Goal: Information Seeking & Learning: Learn about a topic

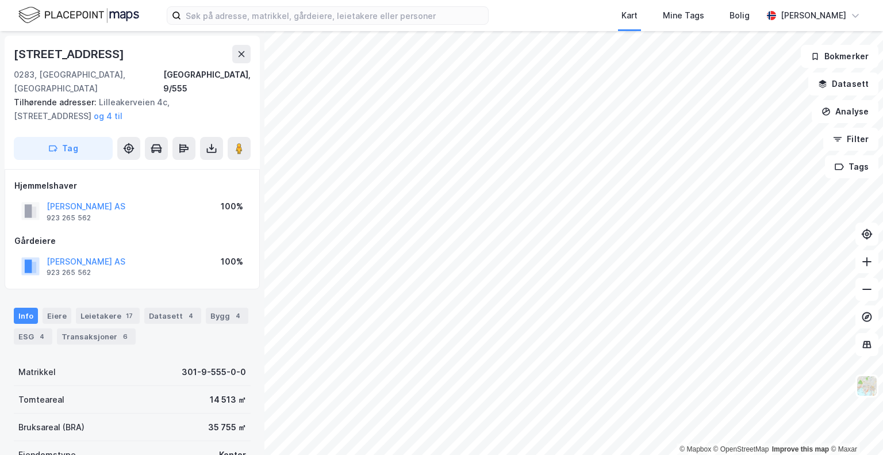
click at [240, 365] on div "© Mapbox © OpenStreetMap Improve this map © Maxar [STREET_ADDRESS], 9/555 Tilhø…" at bounding box center [441, 243] width 883 height 424
click at [503, 454] on html "Kart Mine Tags [PERSON_NAME] © Mapbox © OpenStreetMap Improve this map © Maxar …" at bounding box center [441, 227] width 883 height 455
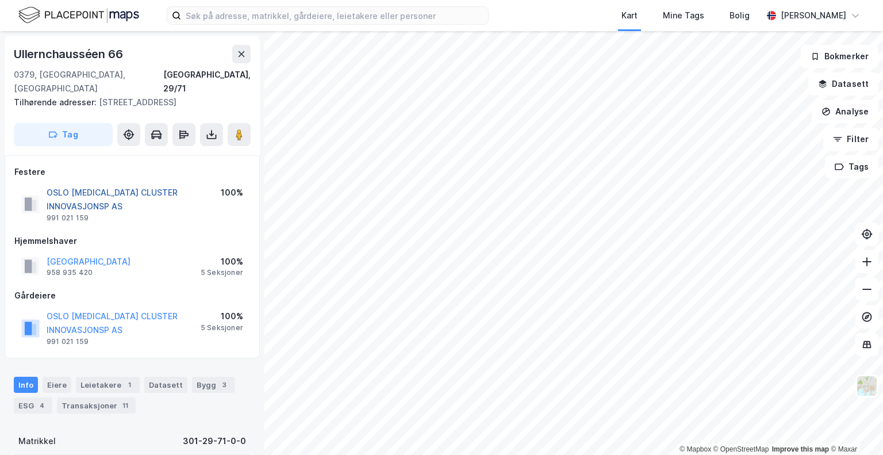
click at [0, 0] on button "OSLO [MEDICAL_DATA] CLUSTER INNOVASJONSP AS" at bounding box center [0, 0] width 0 height 0
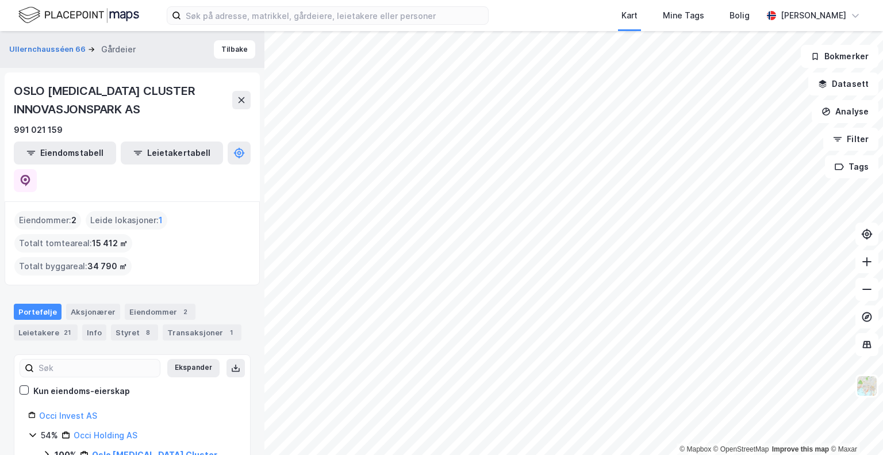
click at [63, 86] on div "OSLO [MEDICAL_DATA] CLUSTER INNOVASJONSPARK AS" at bounding box center [123, 100] width 219 height 37
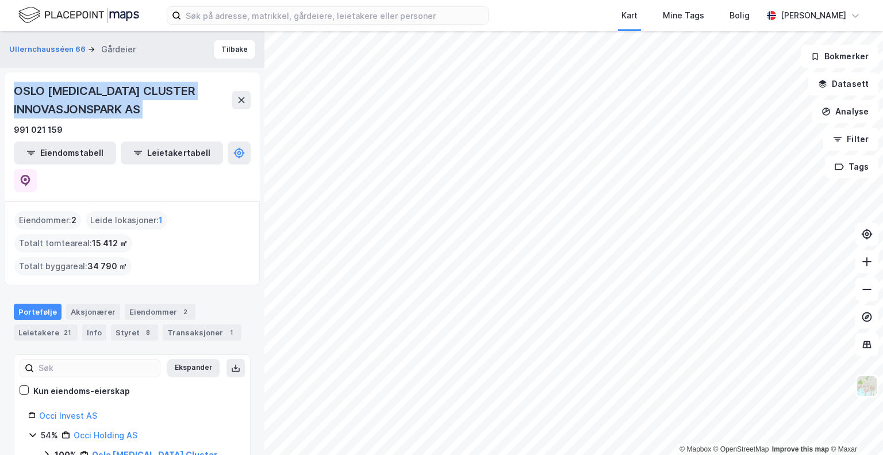
click at [63, 86] on div "OSLO [MEDICAL_DATA] CLUSTER INNOVASJONSPARK AS" at bounding box center [123, 100] width 219 height 37
copy div "OSLO [MEDICAL_DATA] CLUSTER INNOVASJONSPARK AS"
